Goal: Communication & Community: Answer question/provide support

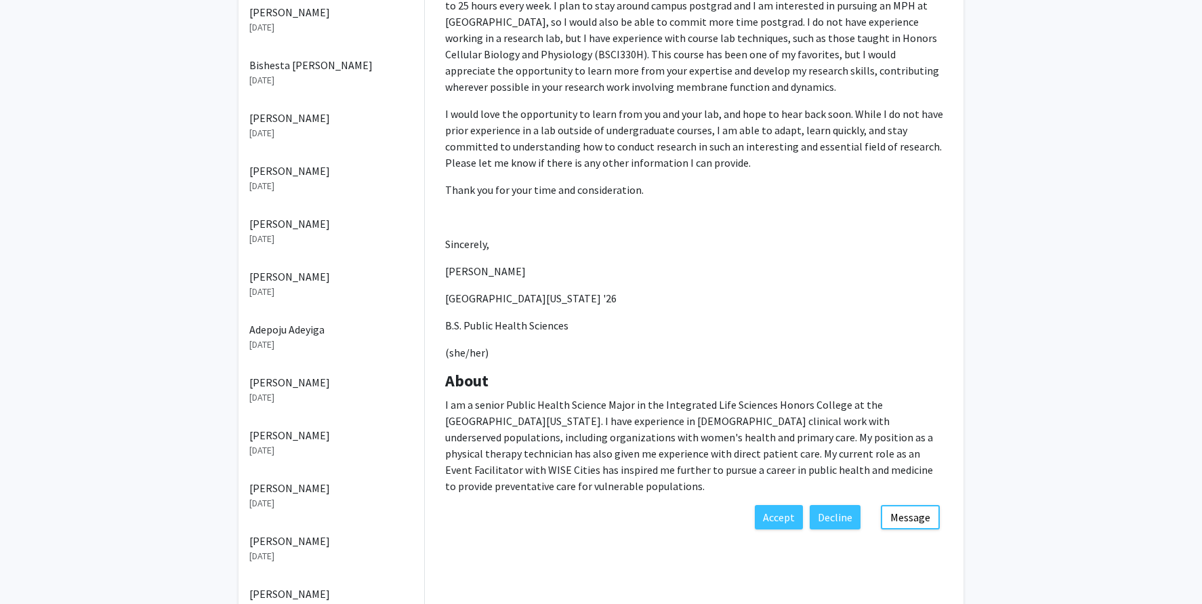
scroll to position [484, 0]
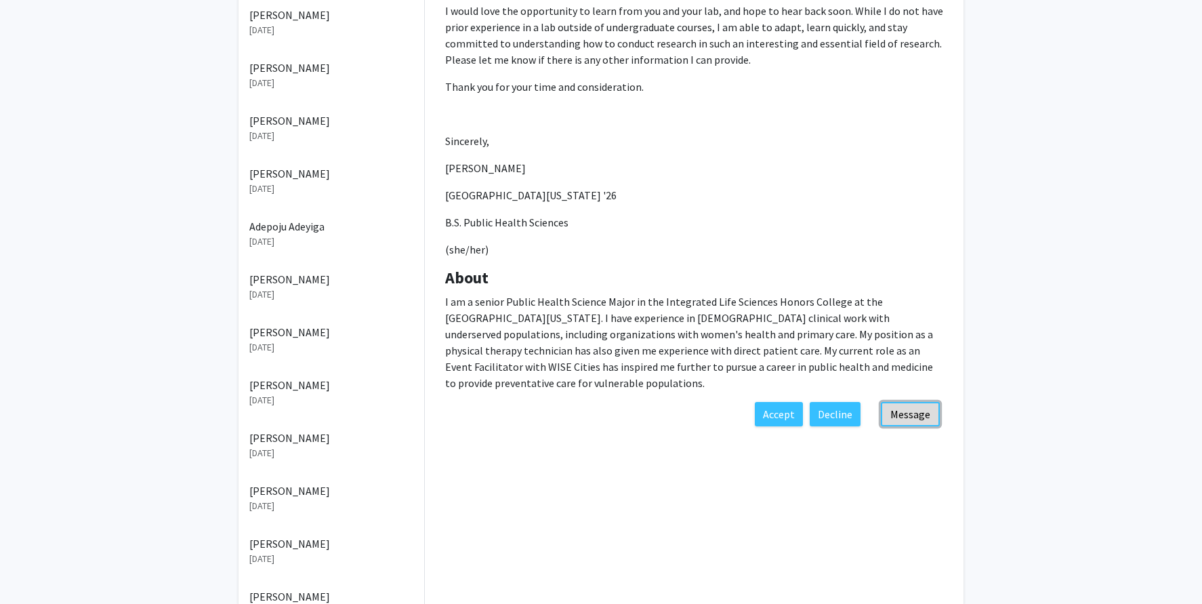
click at [904, 412] on button "Message" at bounding box center [910, 414] width 59 height 24
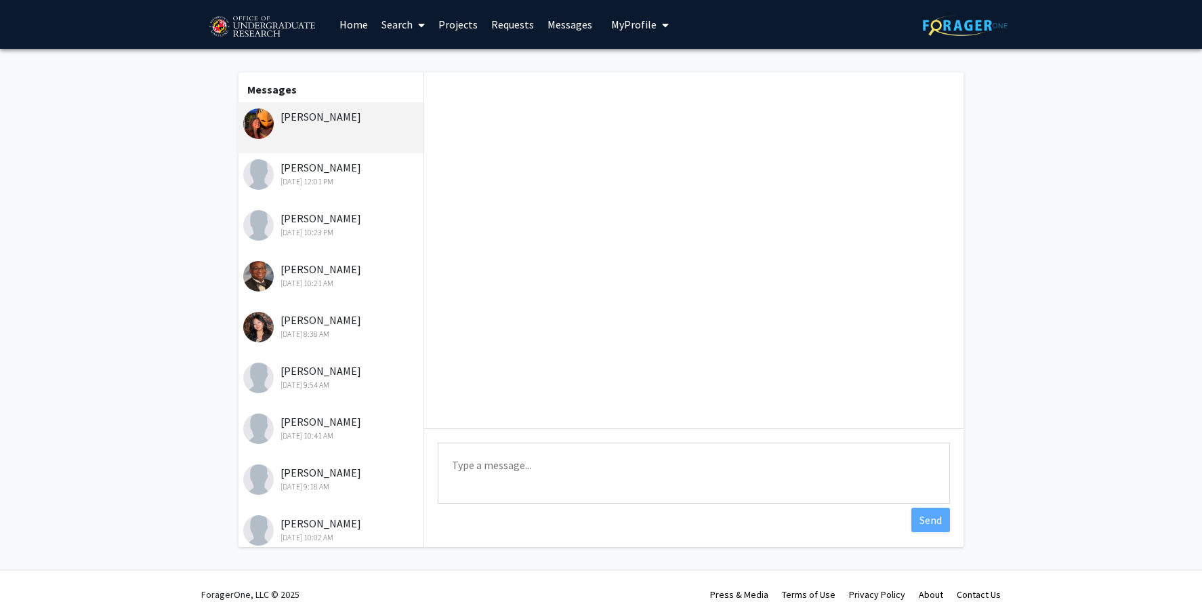
click at [693, 453] on textarea "Type a message" at bounding box center [694, 472] width 512 height 61
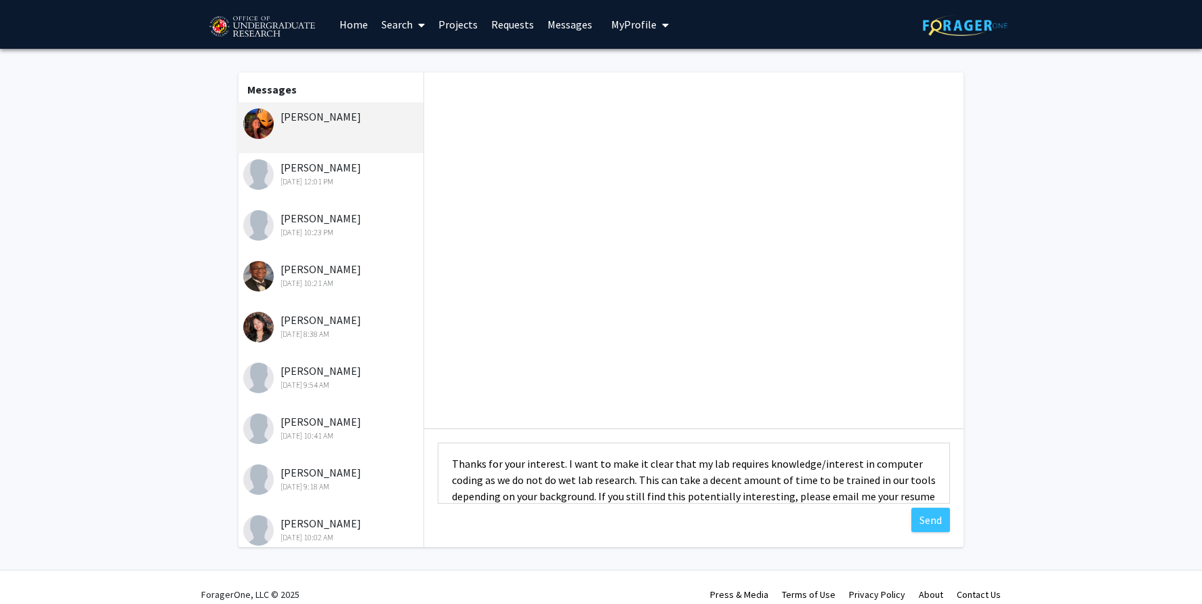
scroll to position [18, 0]
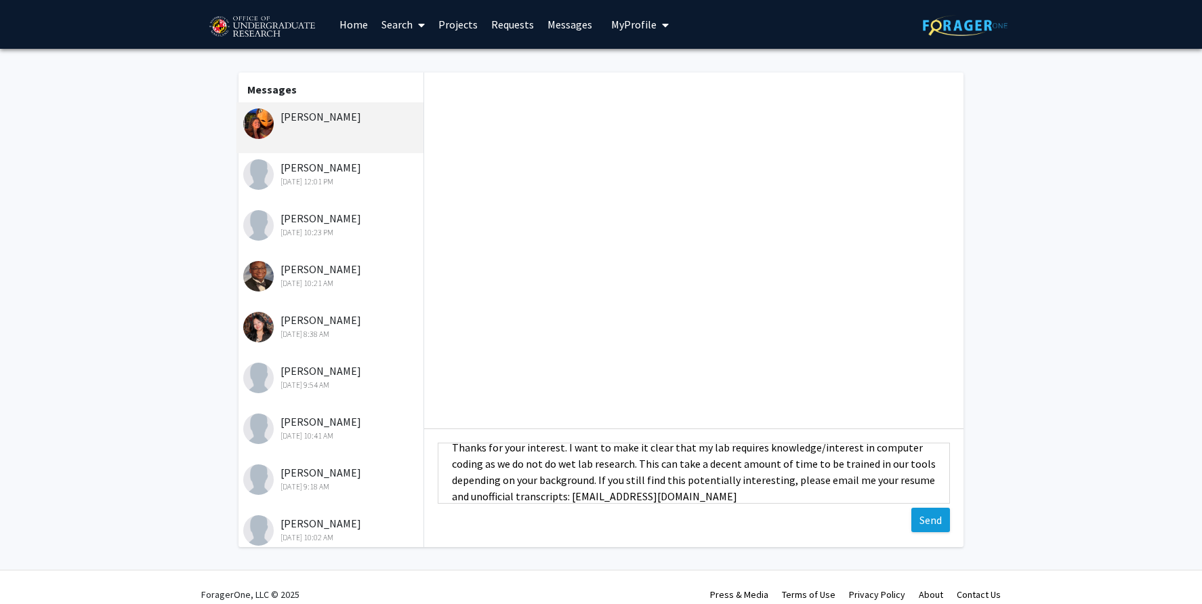
type textarea "Thanks for your interest. I want to make it clear that my lab requires knowledg…"
click at [915, 516] on button "Send" at bounding box center [930, 520] width 39 height 24
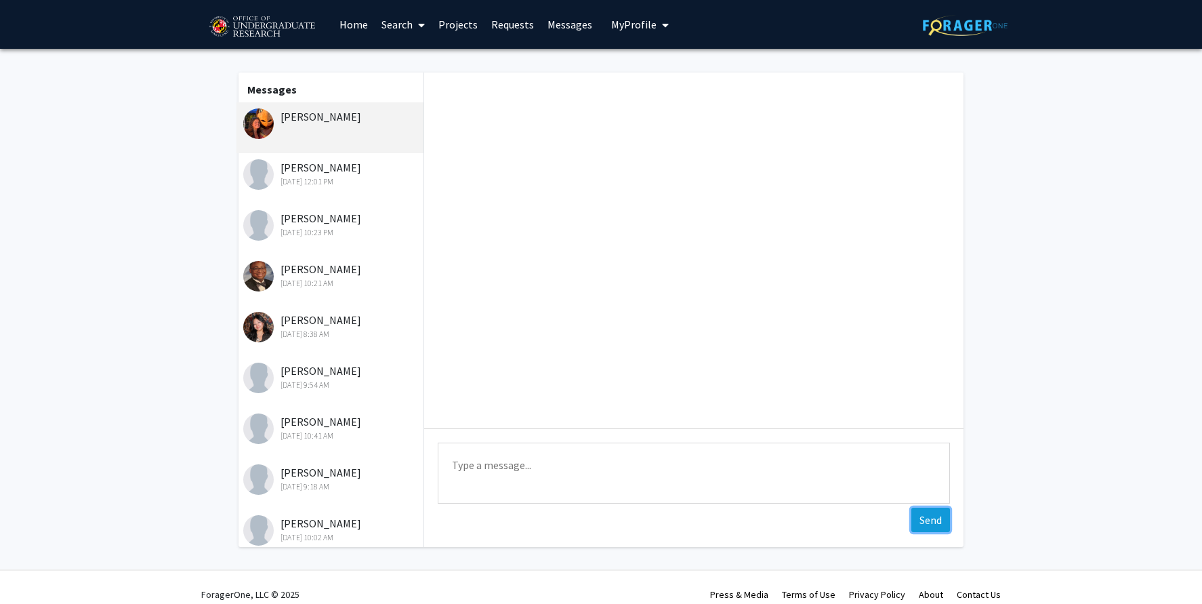
scroll to position [0, 0]
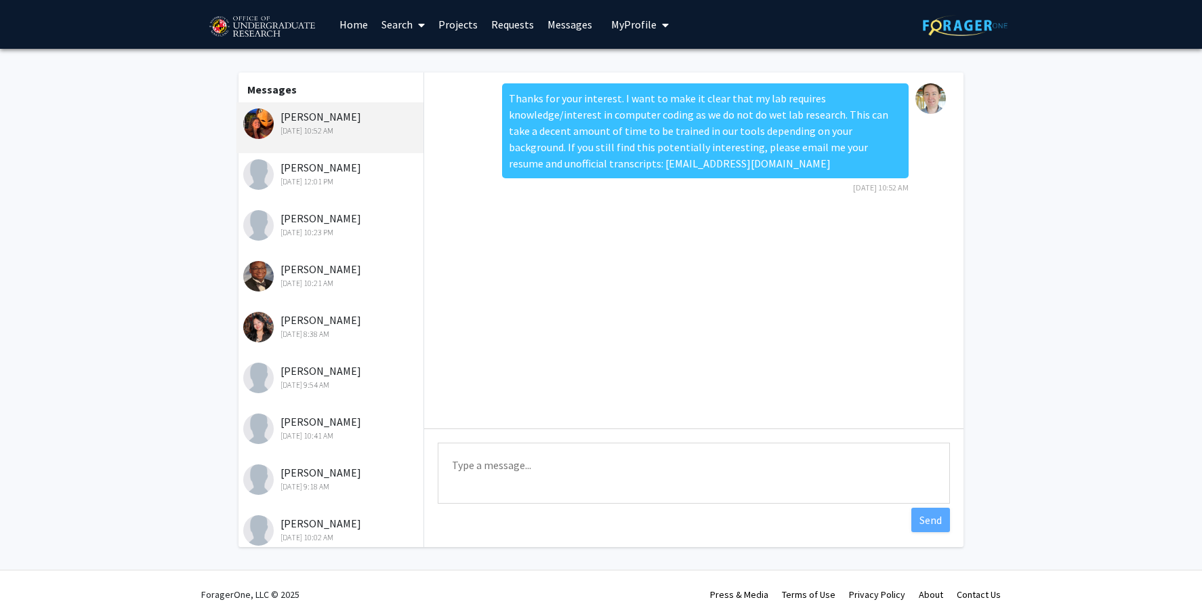
click at [351, 333] on div "[DATE] 8:38 AM" at bounding box center [331, 334] width 177 height 12
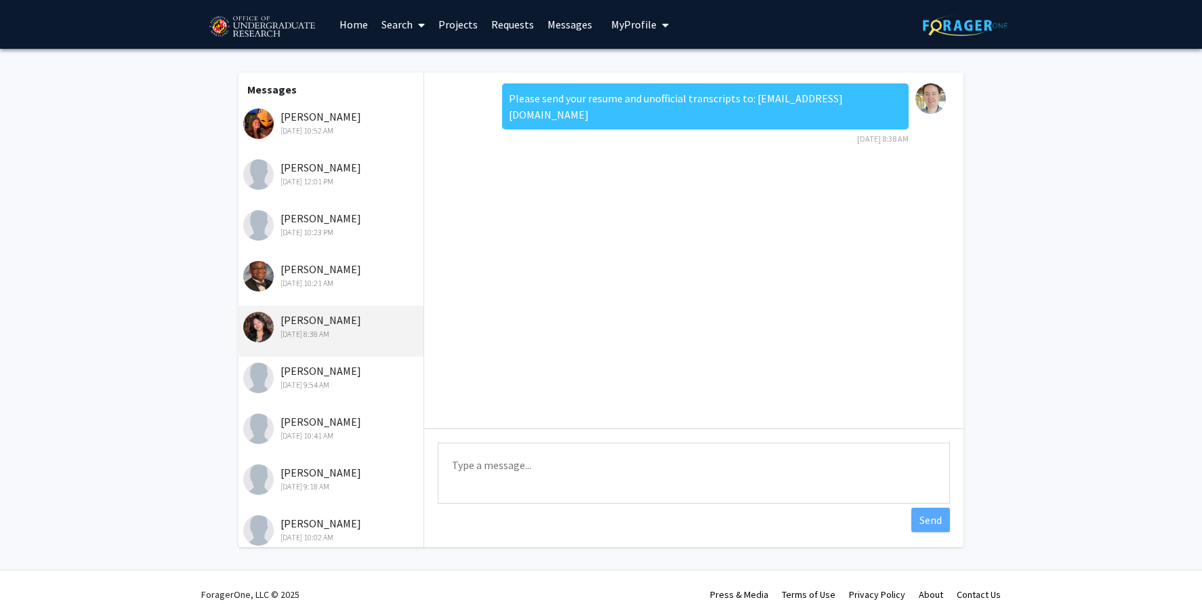
click at [319, 331] on div "[DATE] 8:38 AM" at bounding box center [331, 334] width 177 height 12
click at [295, 329] on div "[DATE] 8:38 AM" at bounding box center [331, 334] width 177 height 12
click at [305, 425] on div "[PERSON_NAME] [DATE] 10:41 AM" at bounding box center [331, 427] width 177 height 28
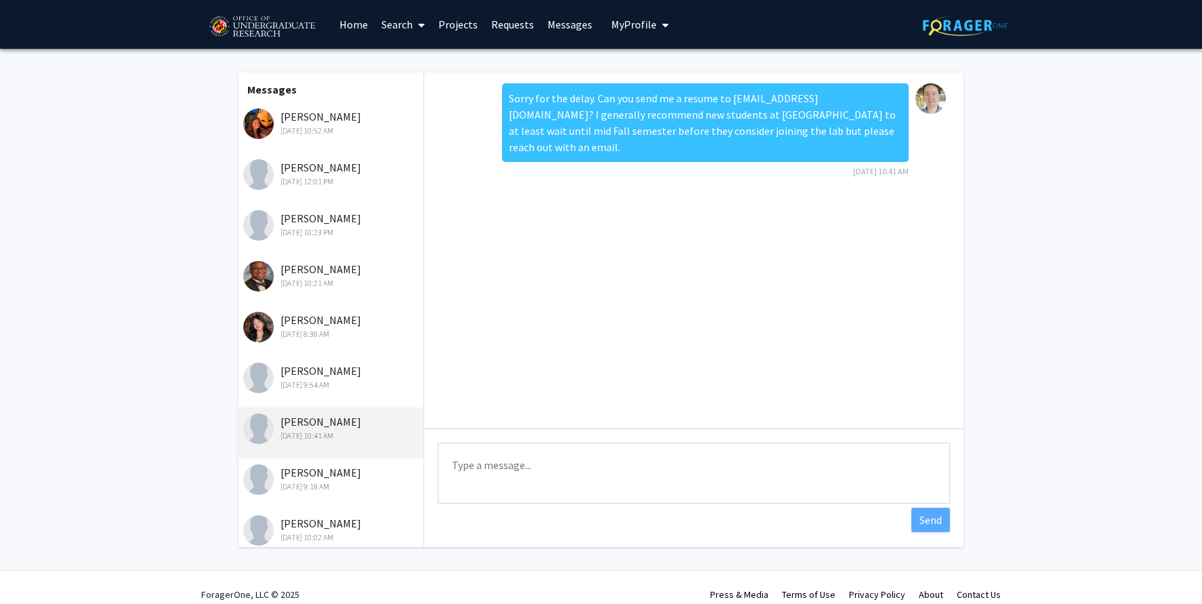
click at [509, 26] on link "Requests" at bounding box center [513, 24] width 56 height 47
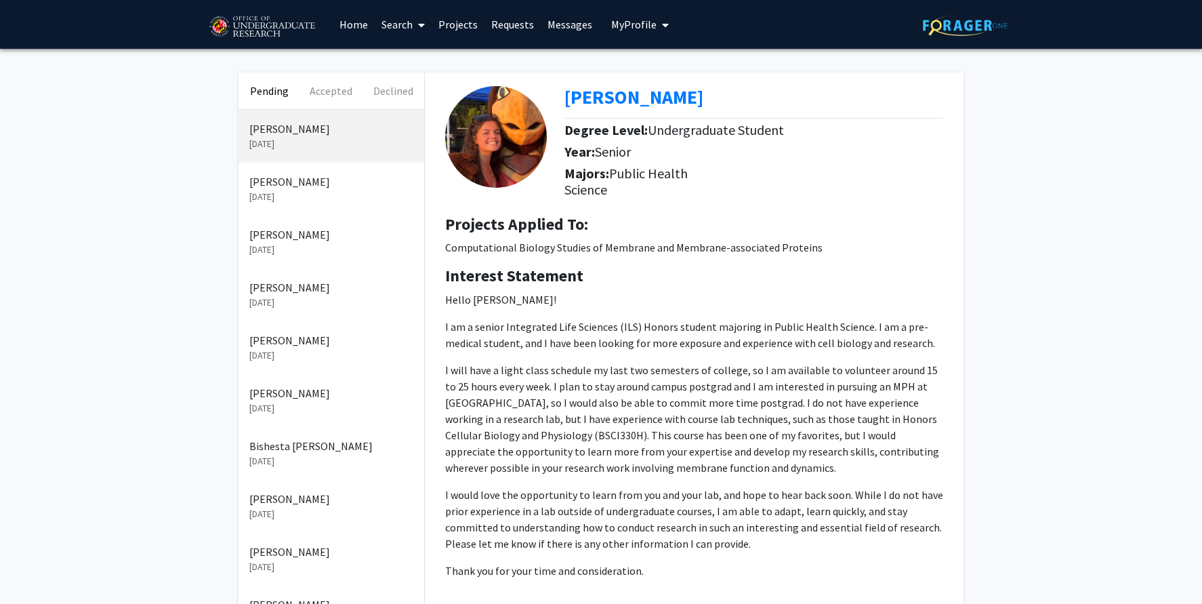
click at [284, 348] on p "[DATE]" at bounding box center [331, 355] width 164 height 14
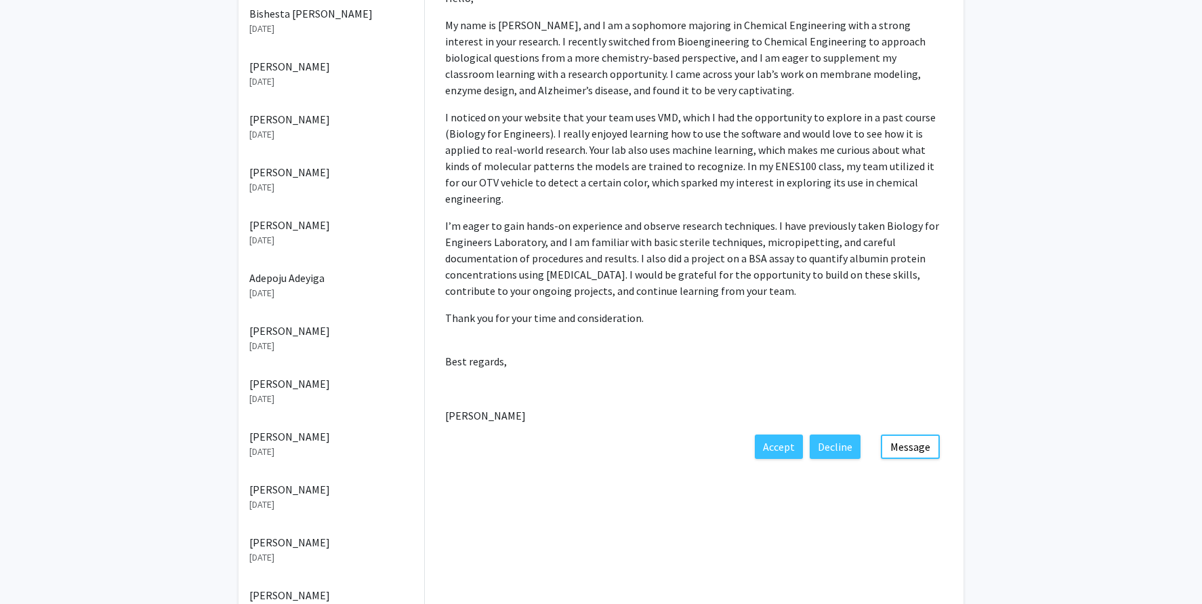
scroll to position [415, 0]
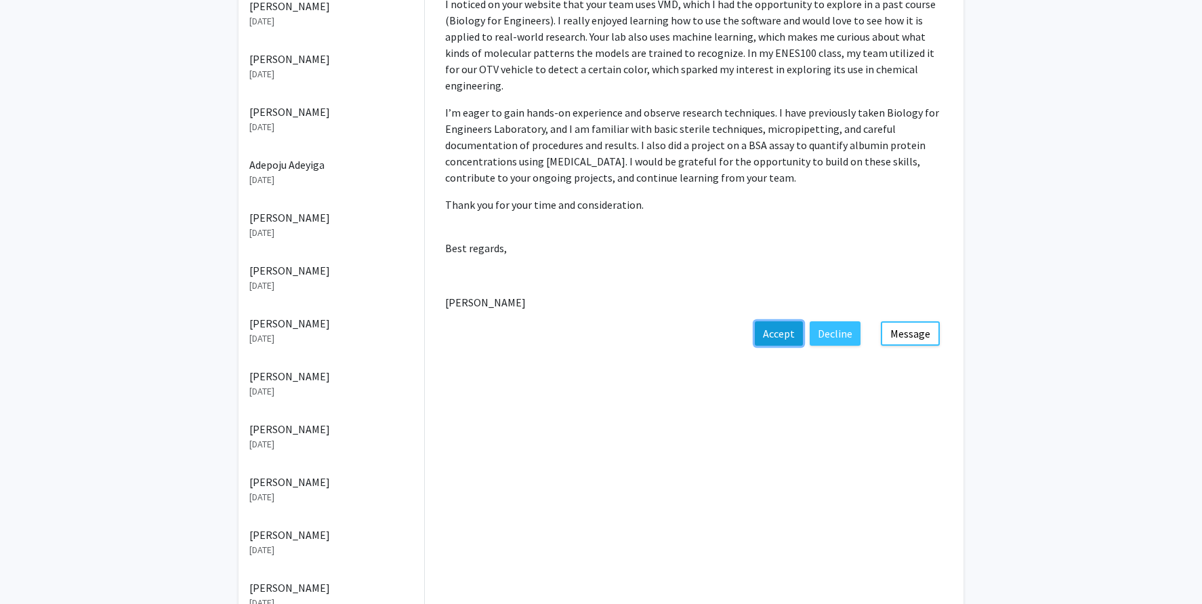
click at [772, 321] on button "Accept" at bounding box center [779, 333] width 48 height 24
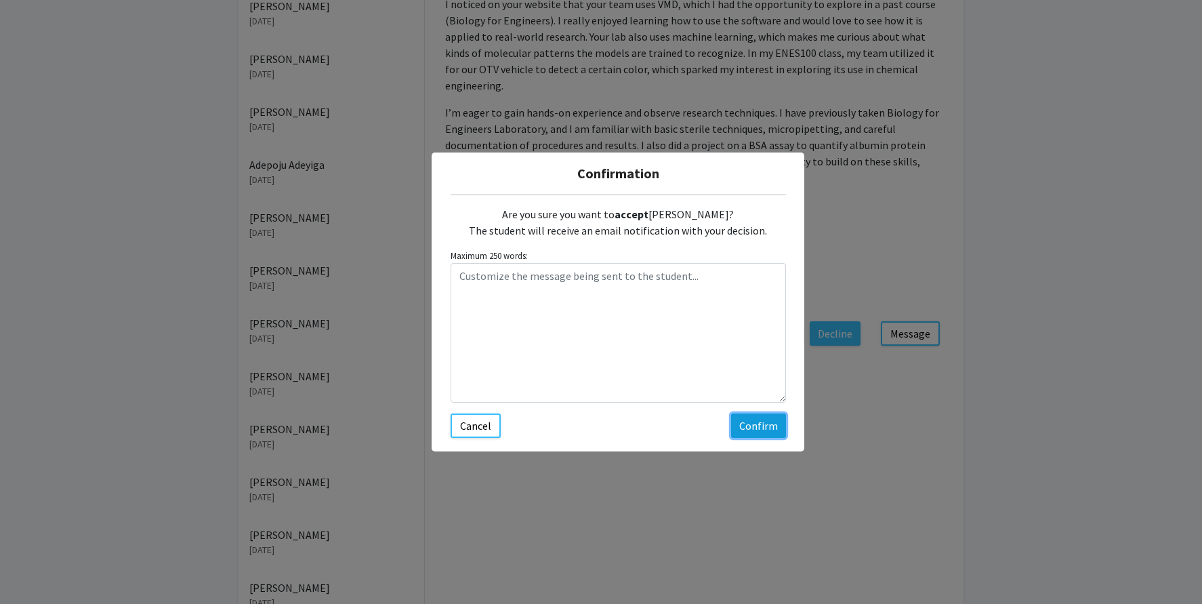
click at [758, 426] on button "Confirm" at bounding box center [758, 425] width 55 height 24
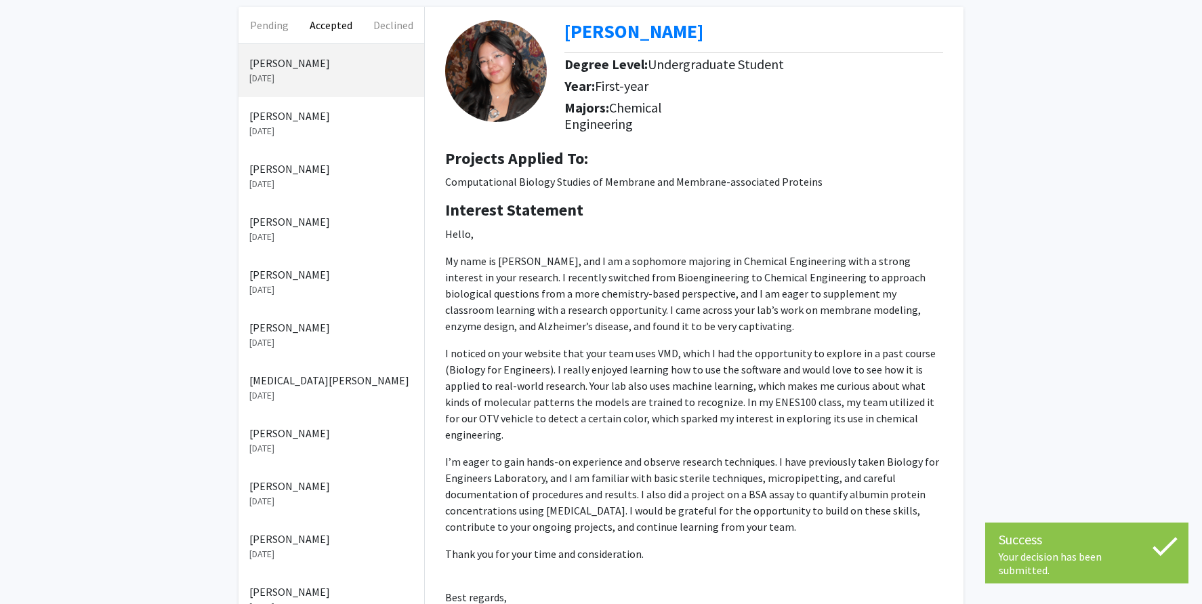
scroll to position [0, 0]
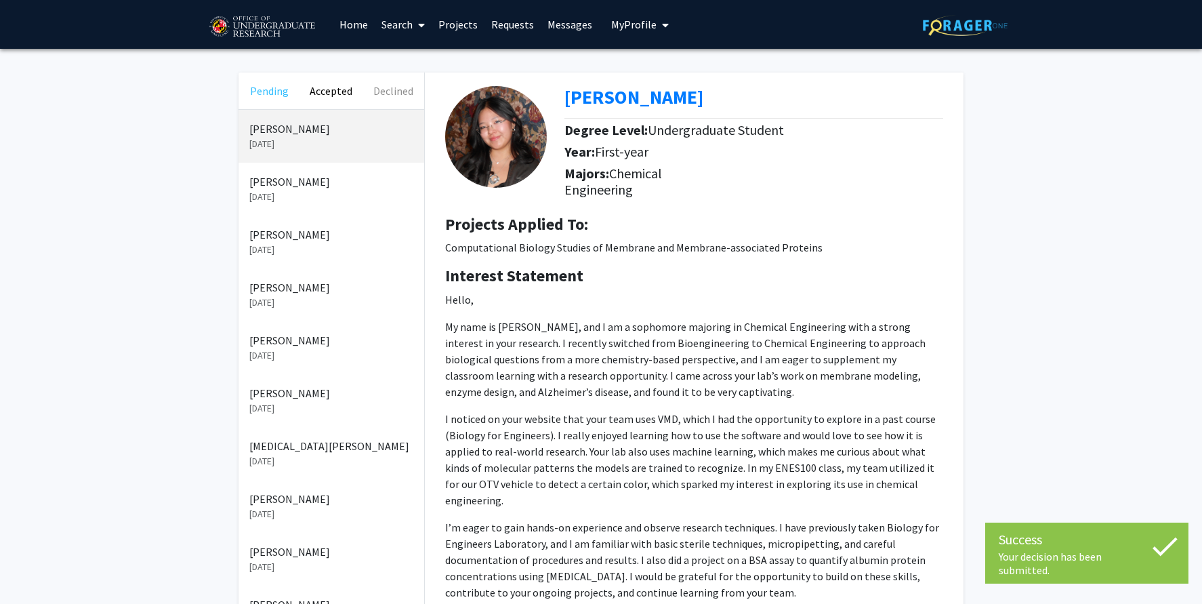
click at [267, 95] on button "Pending" at bounding box center [270, 91] width 62 height 37
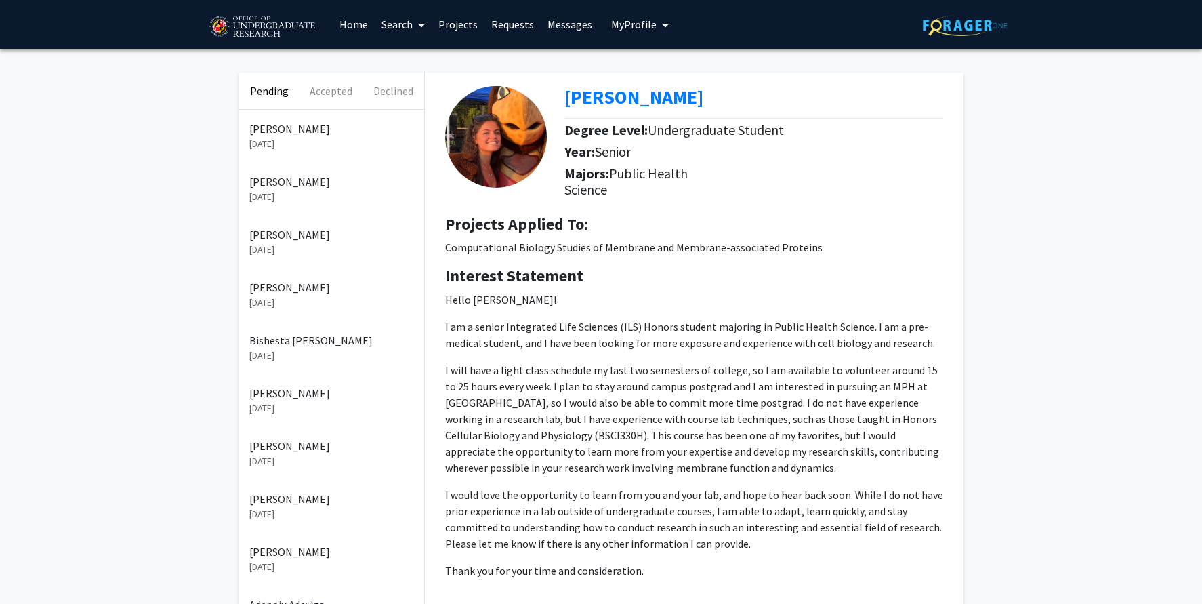
scroll to position [78, 0]
